Goal: Transaction & Acquisition: Obtain resource

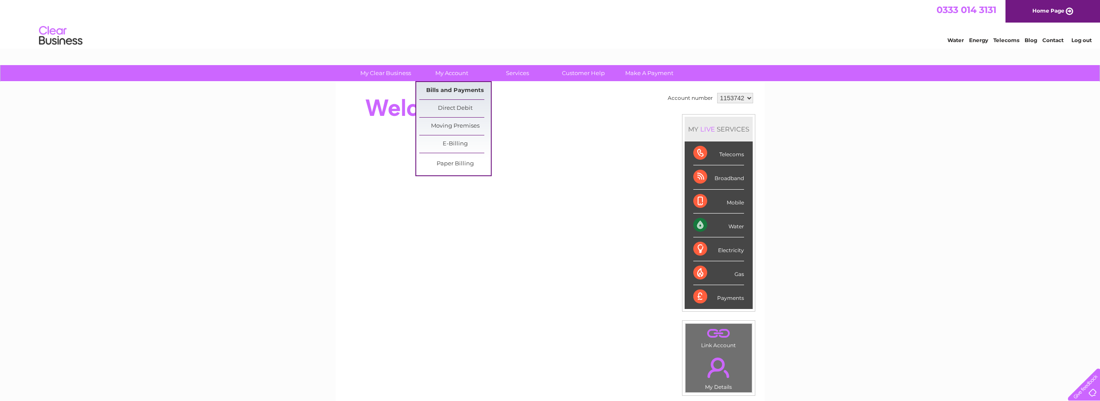
click at [451, 89] on link "Bills and Payments" at bounding box center [455, 90] width 72 height 17
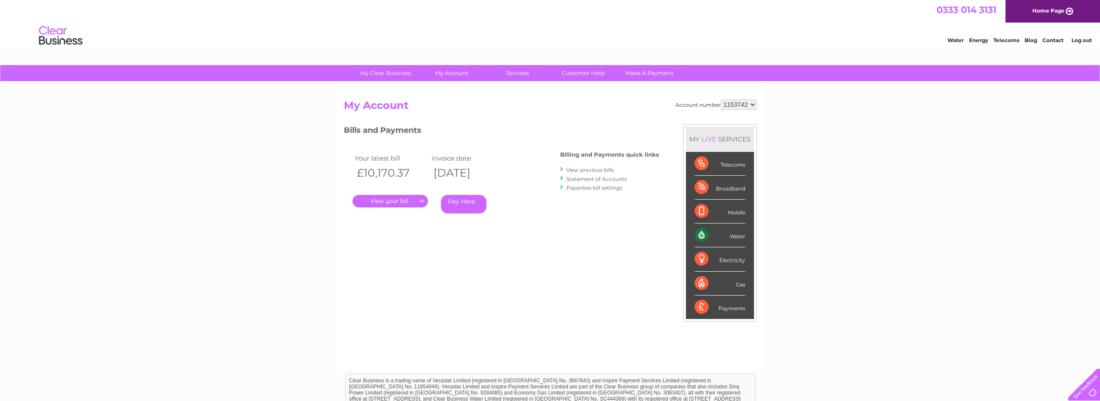
click at [411, 204] on link "." at bounding box center [390, 201] width 75 height 13
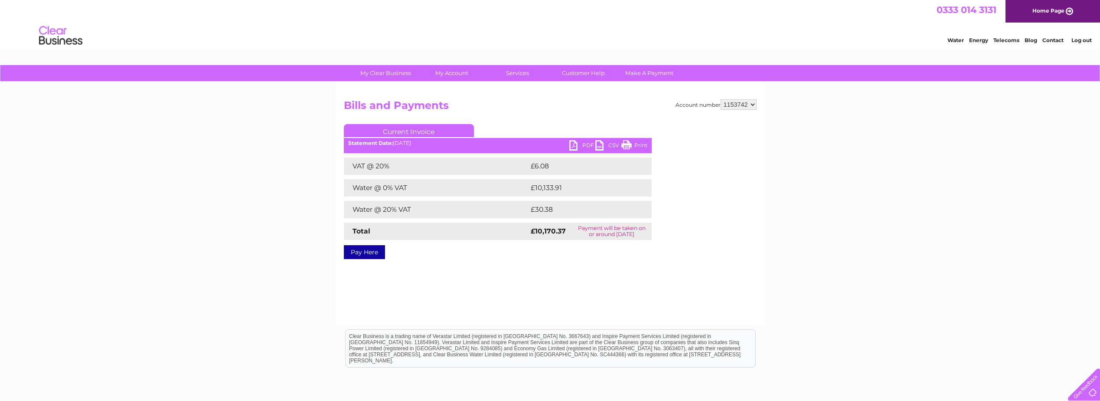
click at [582, 144] on link "PDF" at bounding box center [582, 146] width 26 height 13
